Goal: Transaction & Acquisition: Subscribe to service/newsletter

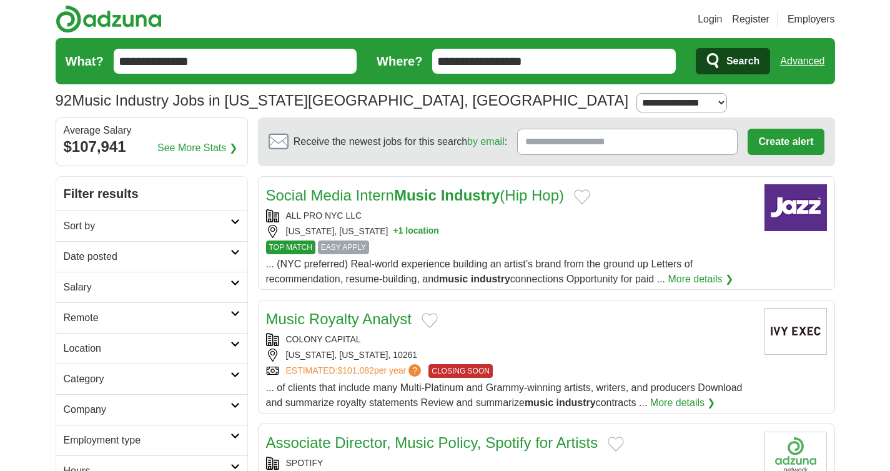
click at [180, 265] on link "Date posted" at bounding box center [151, 256] width 191 height 31
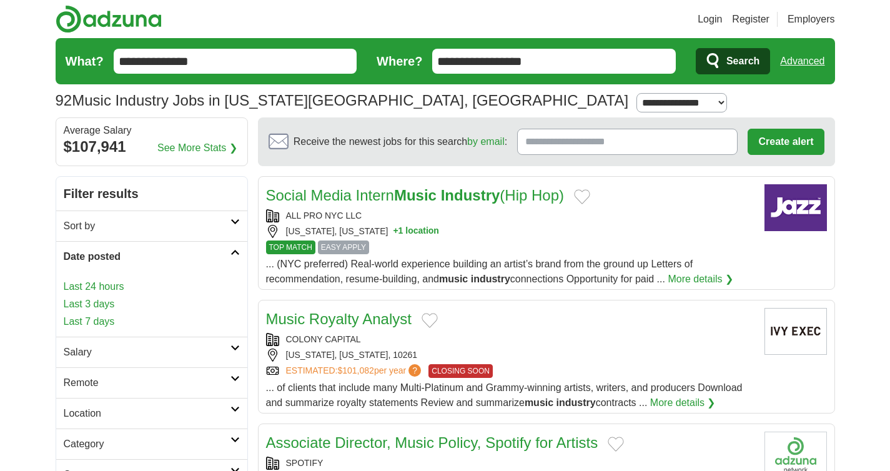
click at [109, 301] on link "Last 3 days" at bounding box center [152, 304] width 176 height 15
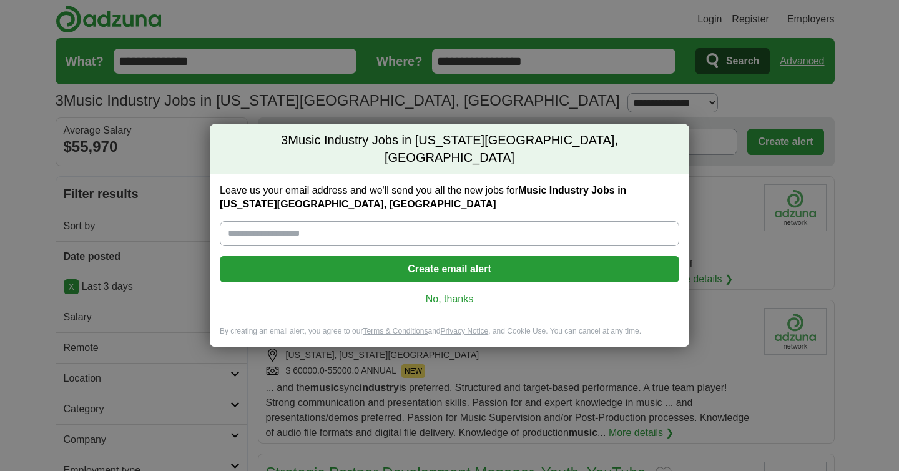
click at [461, 293] on link "No, thanks" at bounding box center [449, 299] width 439 height 14
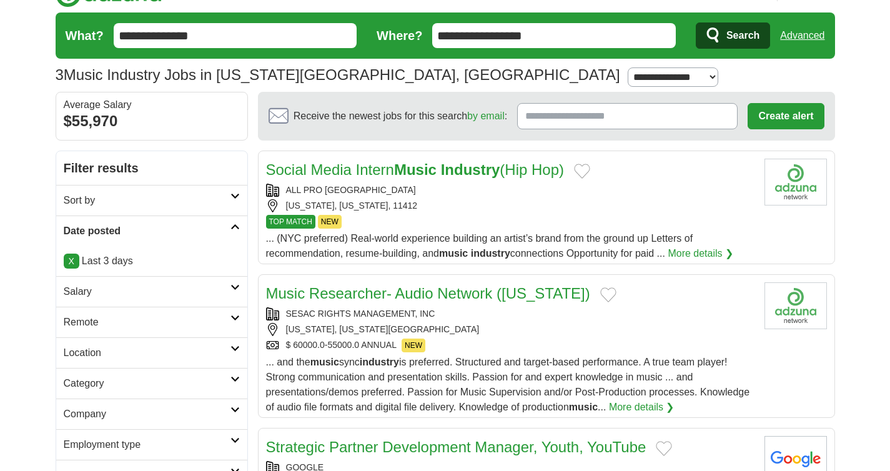
scroll to position [32, 0]
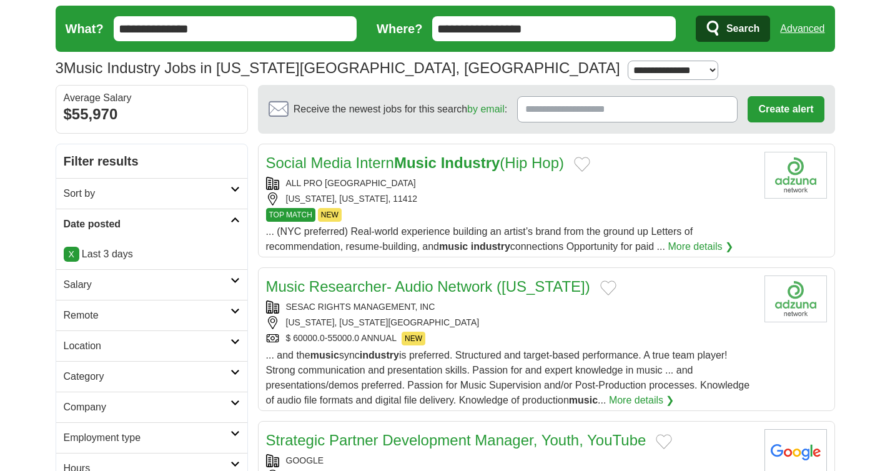
click at [114, 252] on p "X Last 3 days" at bounding box center [152, 254] width 176 height 15
click at [73, 260] on link "X" at bounding box center [72, 254] width 16 height 15
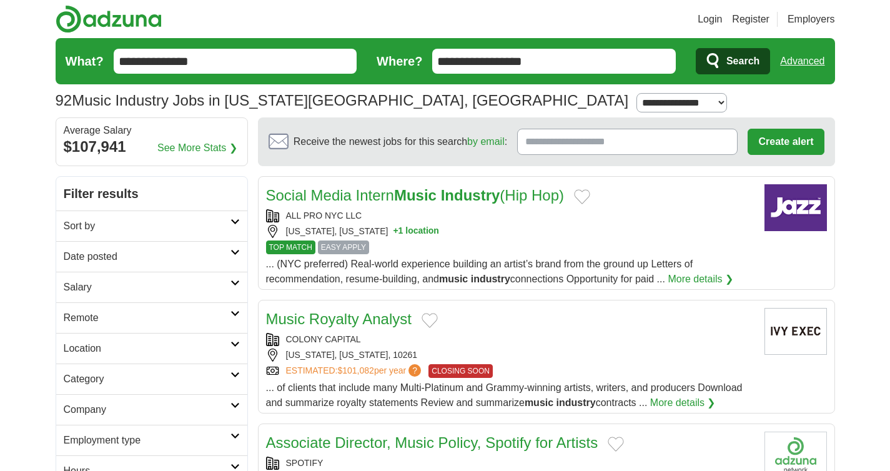
click at [112, 248] on link "Date posted" at bounding box center [151, 256] width 191 height 31
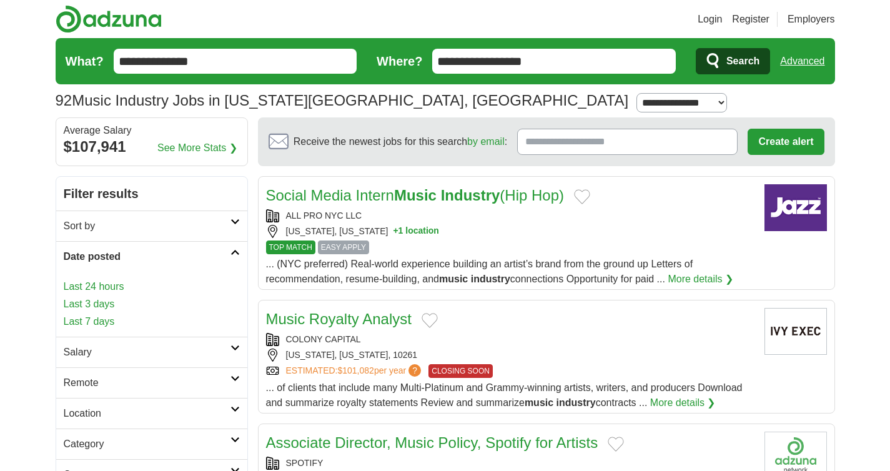
click at [106, 316] on link "Last 7 days" at bounding box center [152, 321] width 176 height 15
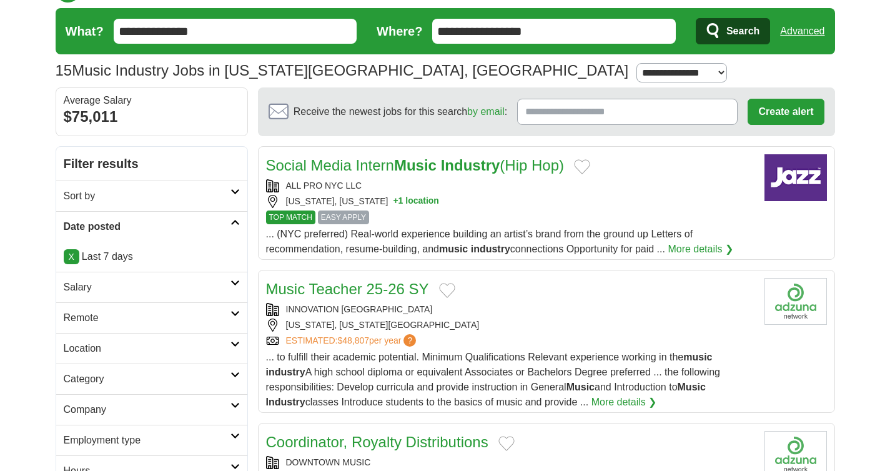
scroll to position [32, 0]
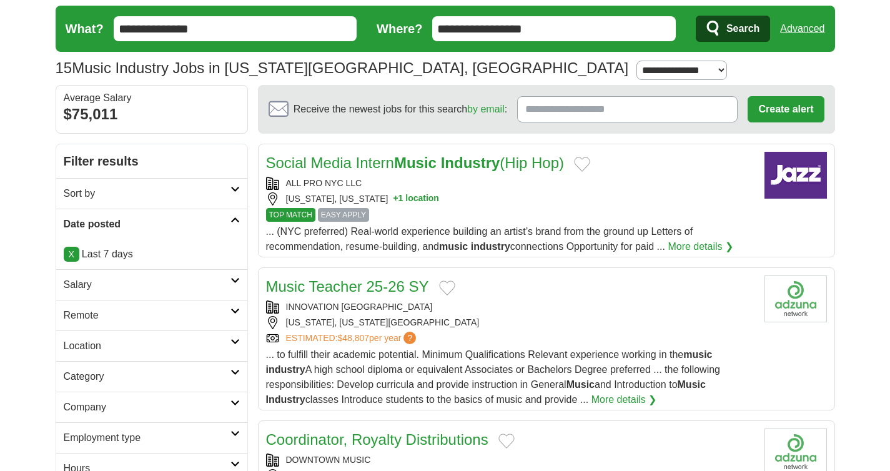
click at [481, 164] on strong "Industry" at bounding box center [470, 162] width 59 height 17
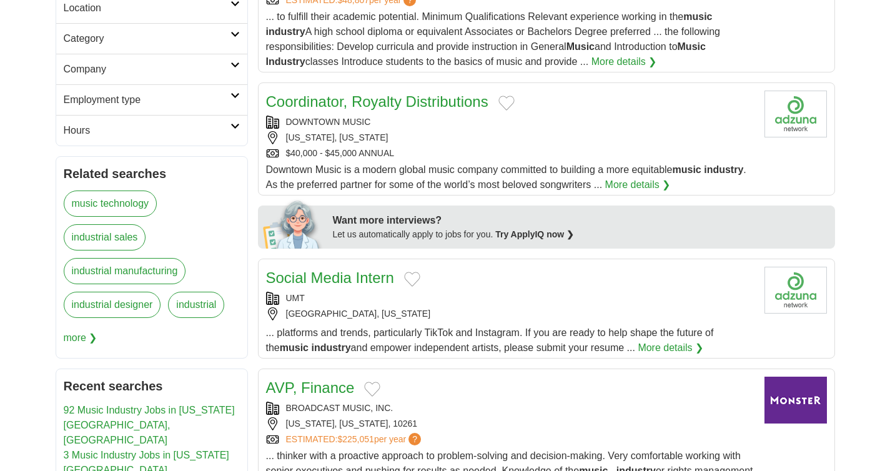
scroll to position [380, 0]
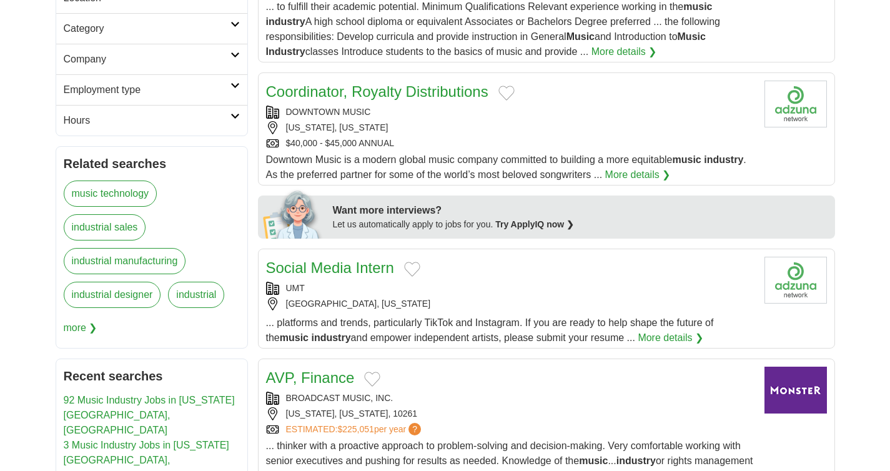
click at [373, 269] on link "Social Media Intern" at bounding box center [330, 267] width 128 height 17
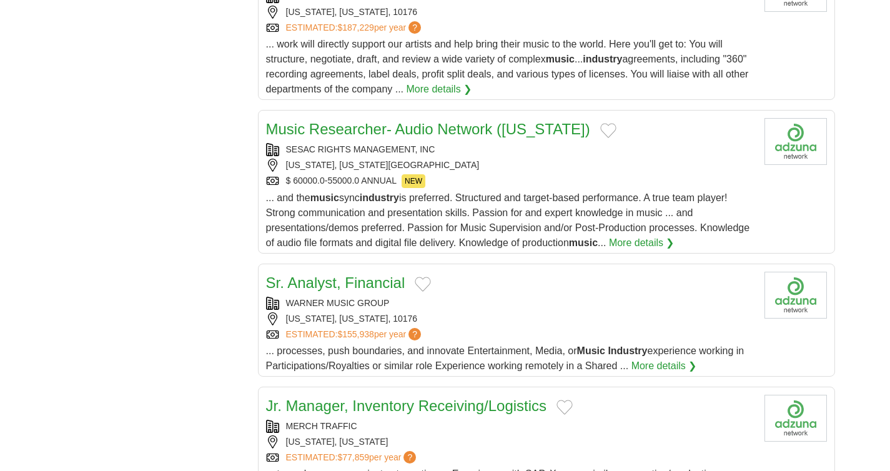
scroll to position [1175, 0]
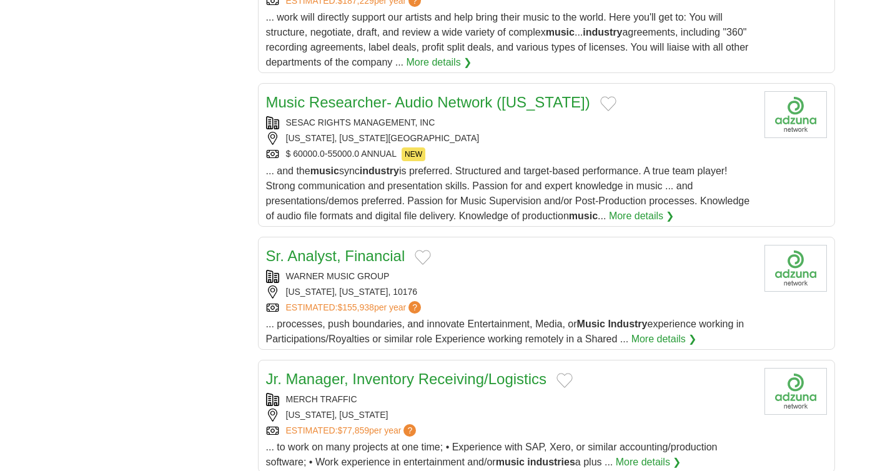
click at [526, 110] on link "Music Researcher- Audio Network ([US_STATE])" at bounding box center [428, 102] width 324 height 17
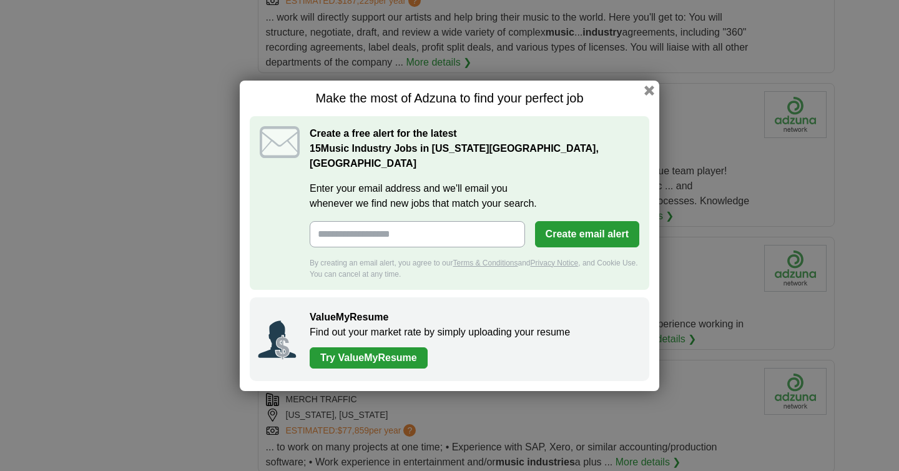
click at [656, 97] on div "Make the most of Adzuna to find your perfect job Create a free alert for the la…" at bounding box center [449, 236] width 419 height 310
click at [427, 237] on input "Enter your email address and we'll email you whenever we find new jobs that mat…" at bounding box center [417, 234] width 215 height 26
type input "**********"
click at [596, 212] on div "**********" at bounding box center [475, 203] width 330 height 154
click at [596, 222] on button "Create email alert" at bounding box center [587, 234] width 104 height 26
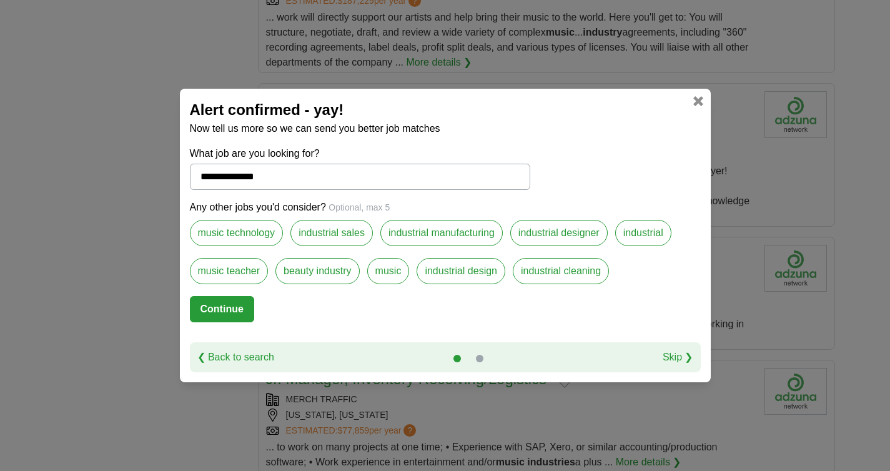
click at [694, 106] on link at bounding box center [698, 101] width 10 height 10
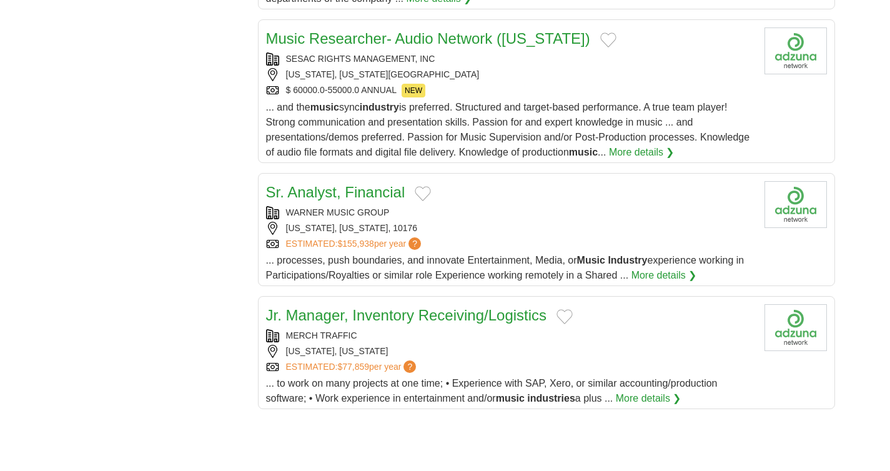
scroll to position [1207, 0]
